Goal: Task Accomplishment & Management: Use online tool/utility

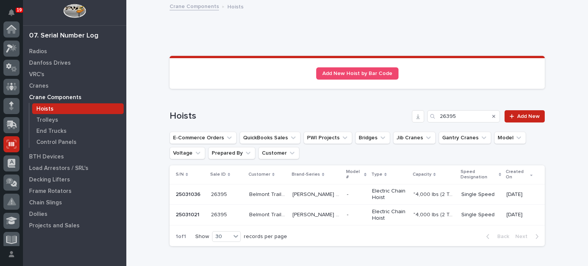
scroll to position [115, 0]
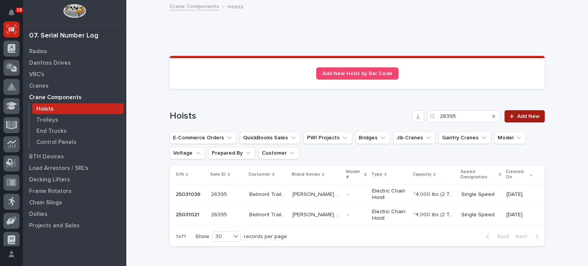
click at [510, 116] on icon at bounding box center [512, 116] width 5 height 5
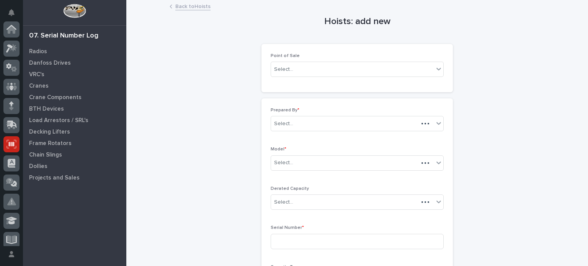
scroll to position [115, 0]
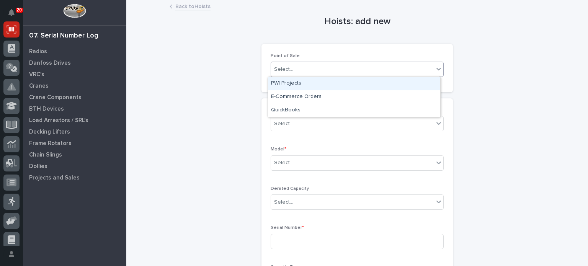
click at [439, 70] on icon at bounding box center [439, 69] width 8 height 8
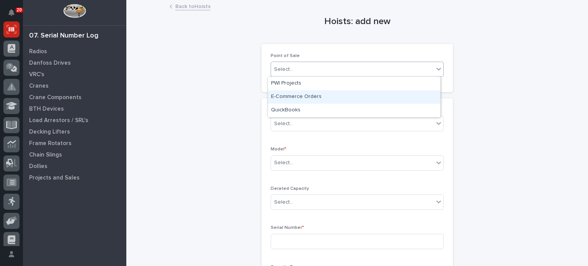
click at [419, 93] on div "E-Commerce Orders" at bounding box center [354, 96] width 172 height 13
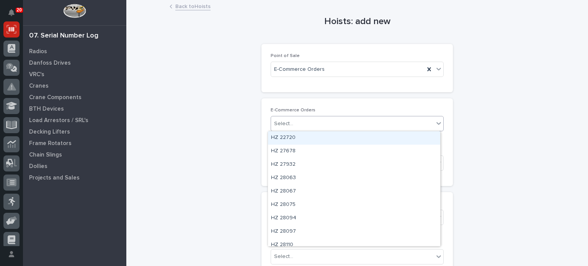
click at [365, 118] on div "Select..." at bounding box center [352, 124] width 163 height 13
type input "*****"
click at [359, 134] on div "HZ 43834" at bounding box center [354, 137] width 172 height 13
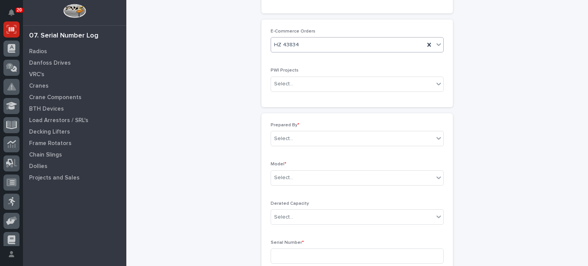
scroll to position [86, 0]
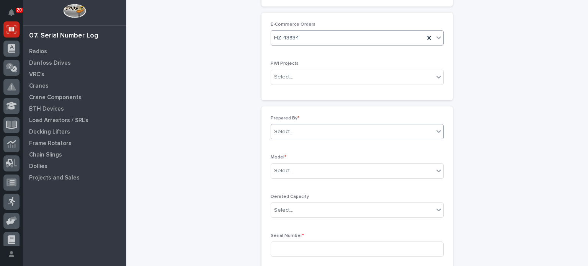
click at [423, 131] on div "Select..." at bounding box center [352, 132] width 163 height 13
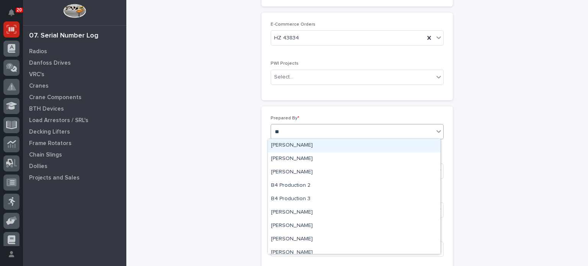
type input "***"
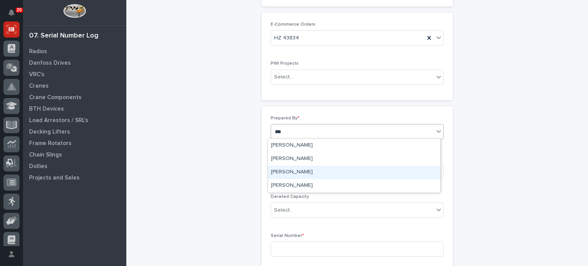
click at [401, 173] on div "[PERSON_NAME]" at bounding box center [354, 172] width 172 height 13
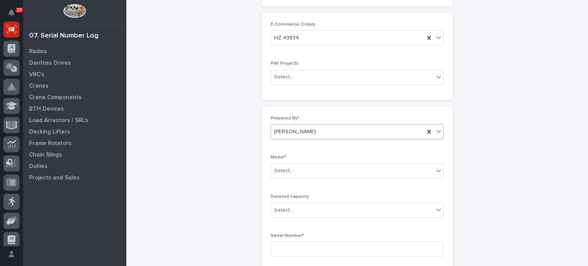
click at [401, 173] on div "Select..." at bounding box center [352, 171] width 163 height 13
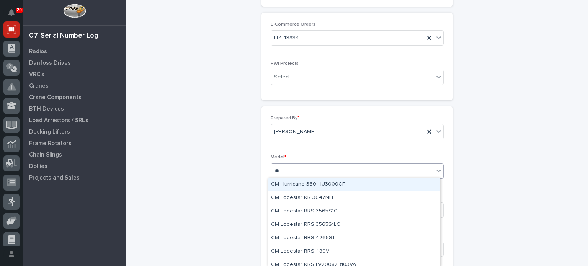
type input "***"
click at [394, 183] on div "CM Lodestar RRS 3565S1CF" at bounding box center [354, 184] width 172 height 13
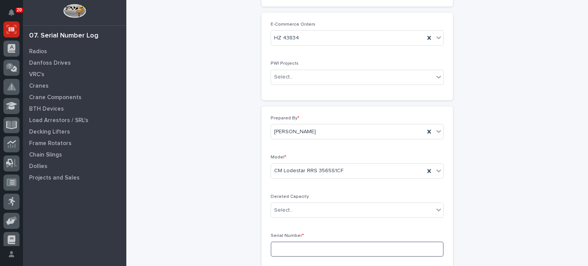
click at [371, 247] on input at bounding box center [357, 249] width 173 height 15
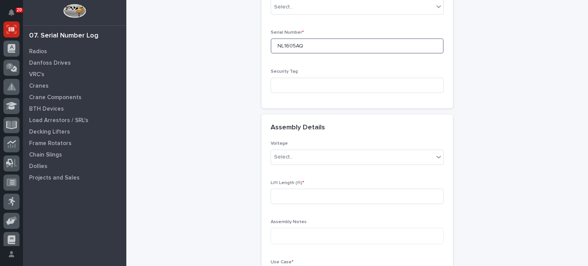
scroll to position [295, 0]
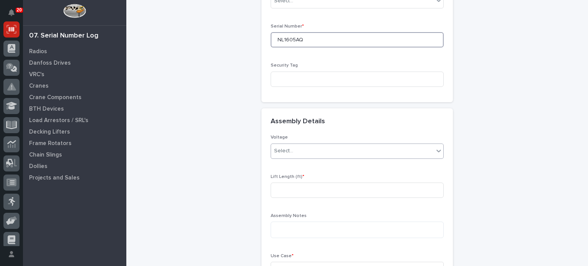
type input "NL1605AQ"
click at [438, 151] on icon at bounding box center [439, 151] width 8 height 8
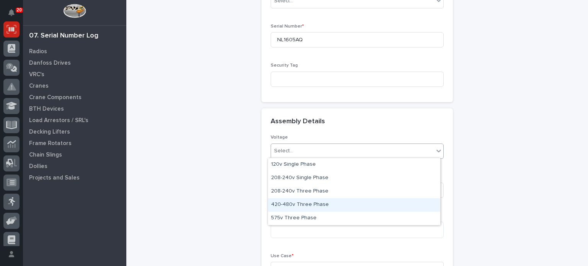
click at [424, 205] on div "420-480v Three Phase" at bounding box center [354, 204] width 172 height 13
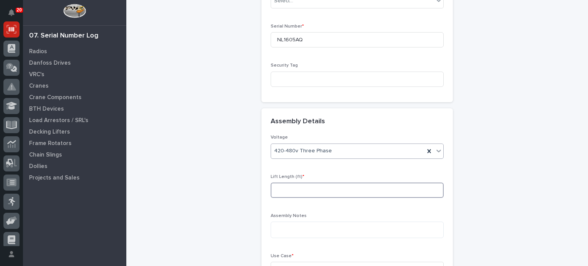
click at [417, 188] on input at bounding box center [357, 190] width 173 height 15
type input "10"
click at [481, 209] on div "Hoists: add new Loading... Saving… Loading... Saving… Loading... Saving… Point …" at bounding box center [357, 9] width 375 height 606
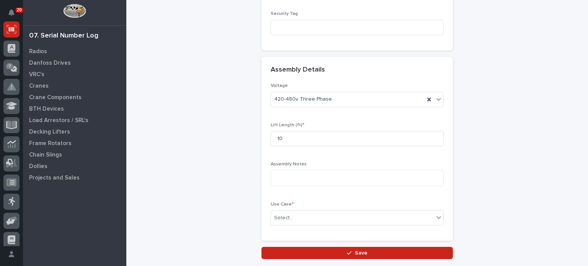
scroll to position [354, 0]
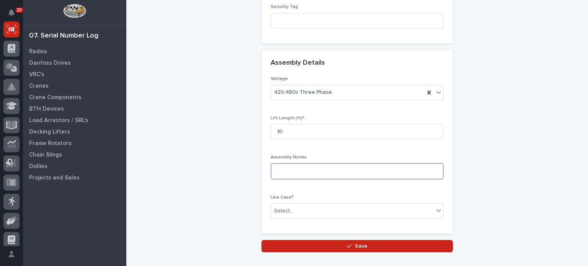
click at [427, 172] on textarea at bounding box center [357, 171] width 173 height 16
type textarea "**********"
click at [438, 208] on icon at bounding box center [439, 211] width 8 height 8
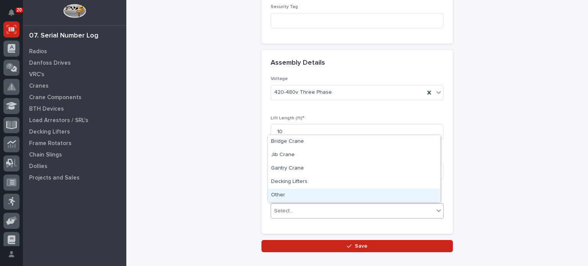
click at [420, 196] on div "Other" at bounding box center [354, 195] width 172 height 13
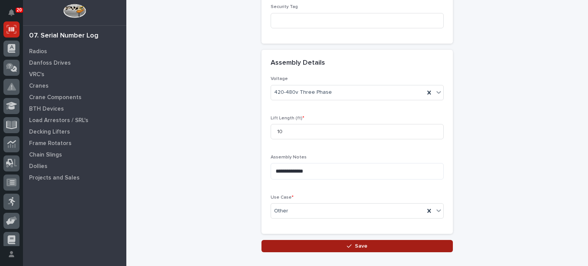
click at [392, 246] on button "Save" at bounding box center [357, 246] width 191 height 12
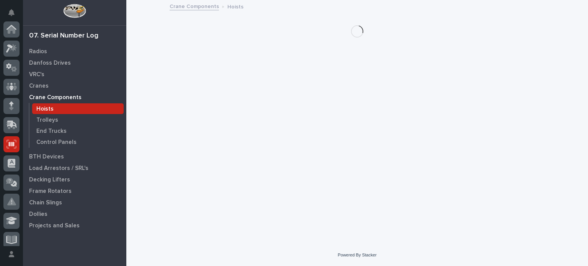
scroll to position [115, 0]
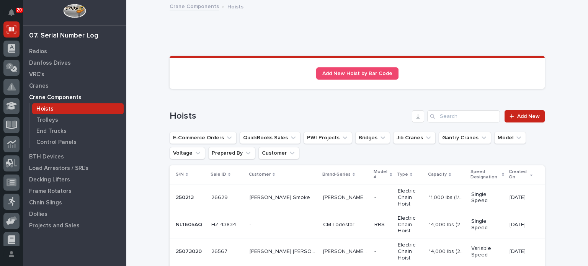
click at [375, 220] on p "RRS" at bounding box center [381, 224] width 12 height 8
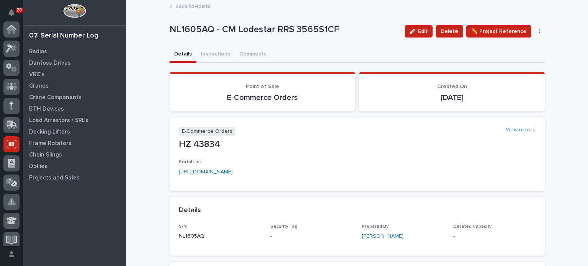
scroll to position [115, 0]
